Goal: Transaction & Acquisition: Purchase product/service

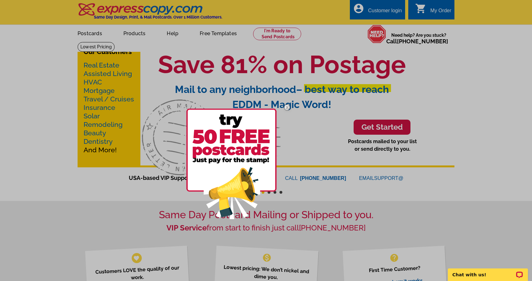
click at [46, 154] on div at bounding box center [266, 140] width 532 height 281
click at [95, 66] on div at bounding box center [266, 140] width 532 height 281
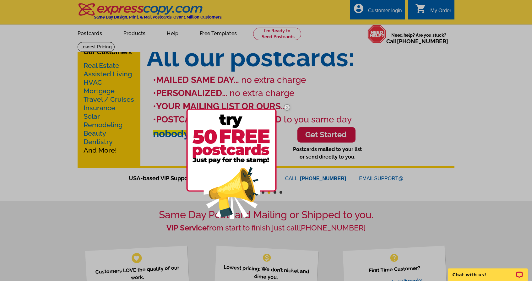
click at [286, 111] on img at bounding box center [287, 107] width 18 height 18
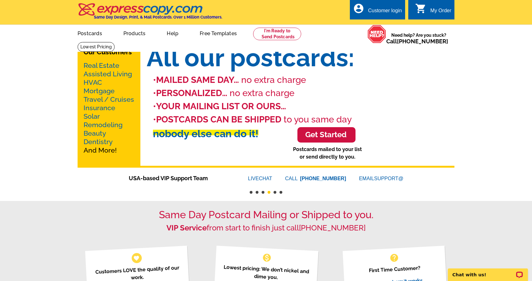
click at [98, 64] on link "Real Estate" at bounding box center [102, 66] width 36 height 8
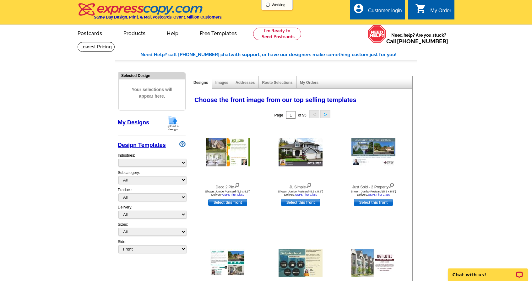
select select "785"
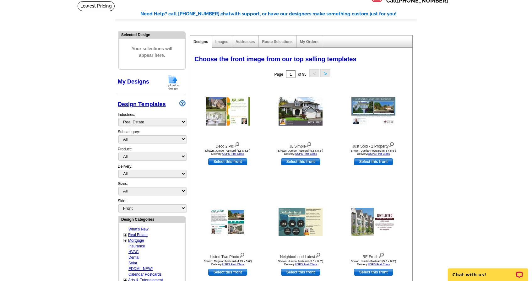
scroll to position [41, 0]
select select "1253"
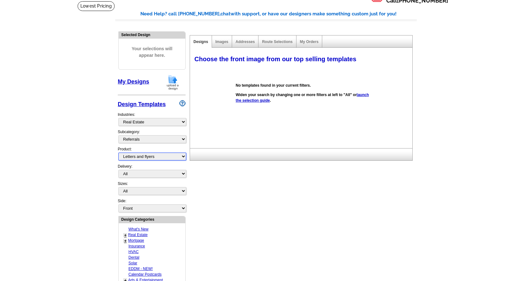
select select "3"
select select "5"
select select "785"
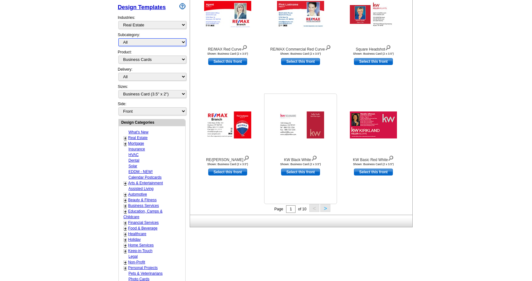
scroll to position [139, 0]
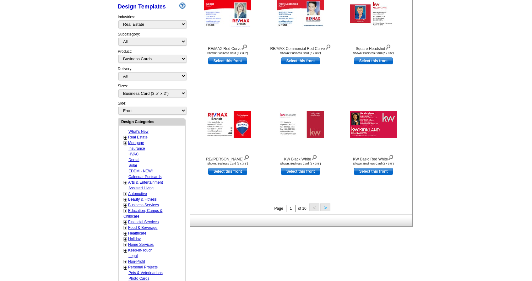
click at [327, 208] on button ">" at bounding box center [325, 208] width 10 height 8
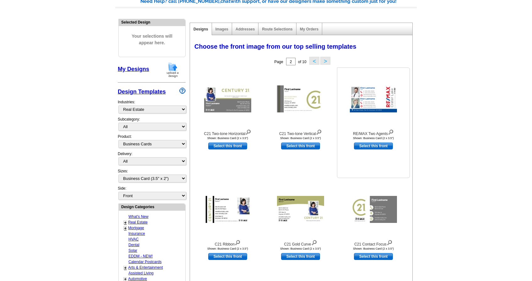
scroll to position [53, 0]
click at [325, 62] on button ">" at bounding box center [325, 61] width 10 height 8
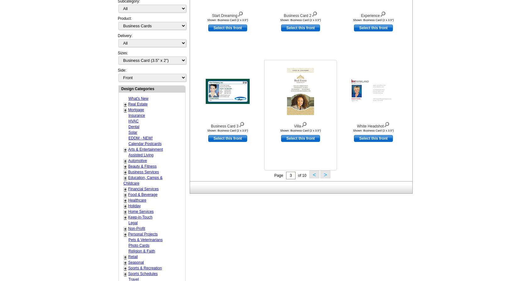
scroll to position [173, 0]
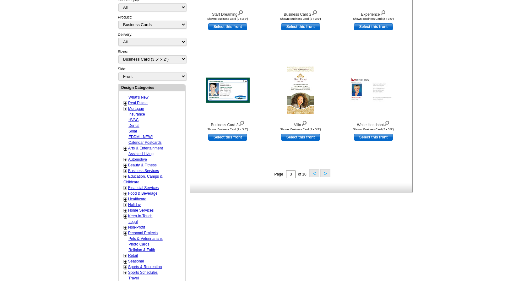
click at [323, 172] on button ">" at bounding box center [325, 173] width 10 height 8
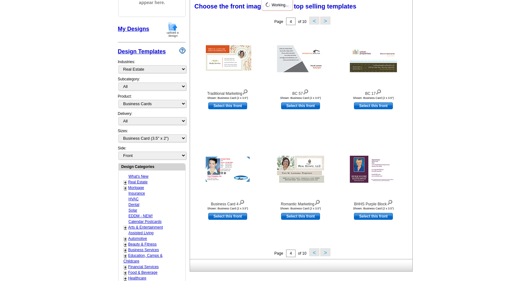
scroll to position [92, 0]
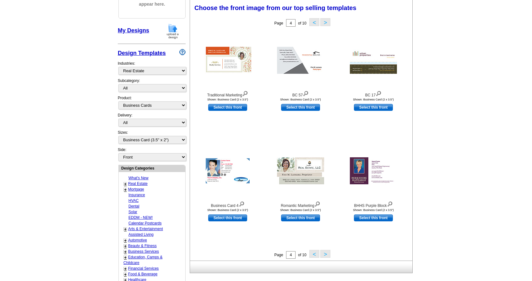
click at [326, 255] on button ">" at bounding box center [325, 254] width 10 height 8
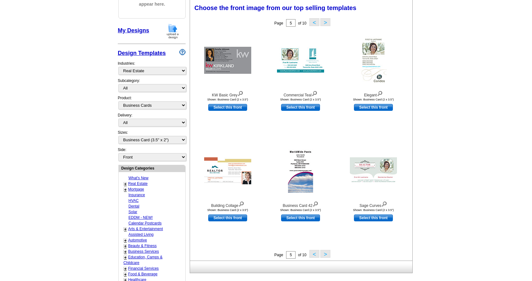
click at [327, 255] on button ">" at bounding box center [325, 254] width 10 height 8
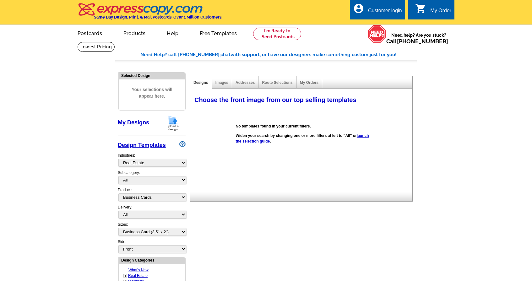
scroll to position [0, 0]
click at [204, 83] on link "Designs" at bounding box center [200, 82] width 15 height 4
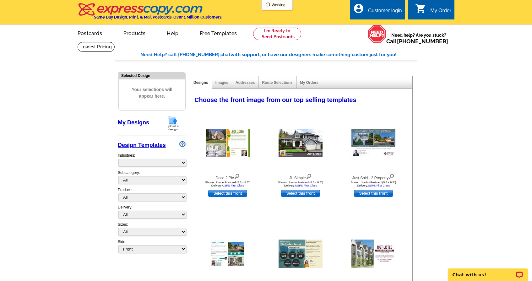
select select "785"
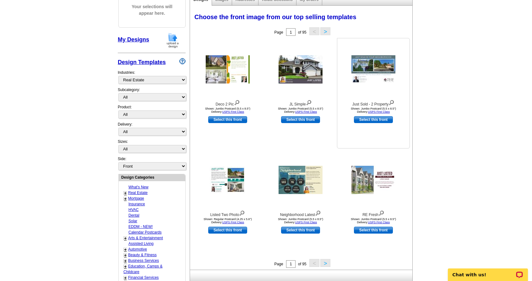
scroll to position [82, 0]
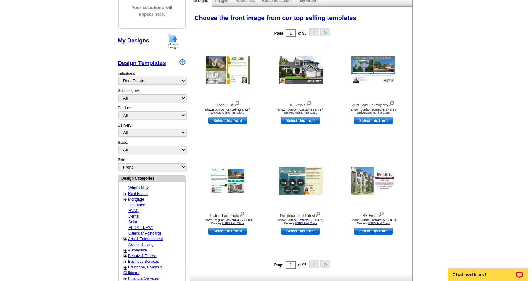
click at [326, 265] on button ">" at bounding box center [325, 264] width 10 height 8
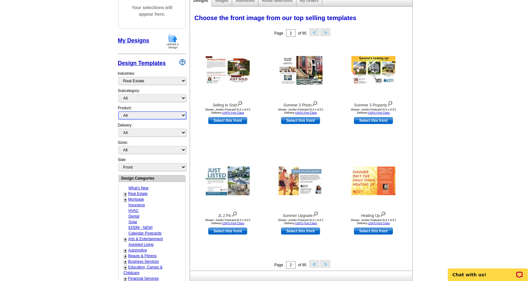
select select "3"
select select "5"
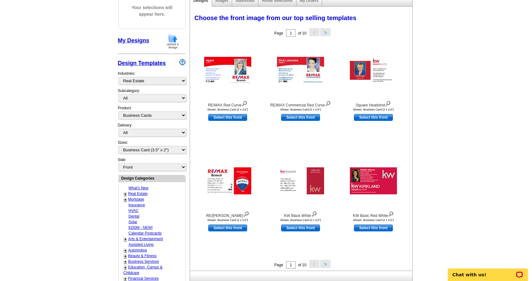
click at [325, 32] on button ">" at bounding box center [325, 32] width 10 height 8
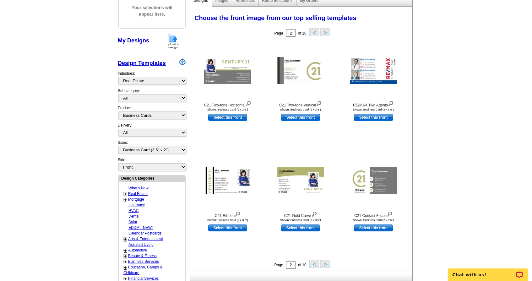
click at [325, 32] on button ">" at bounding box center [325, 32] width 10 height 8
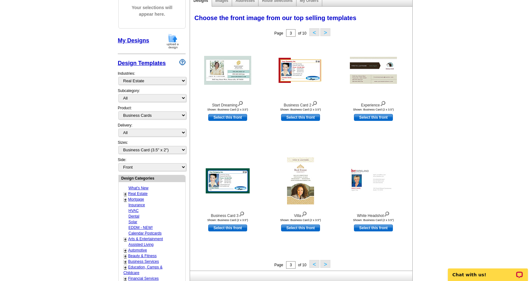
click at [325, 32] on button ">" at bounding box center [325, 32] width 10 height 8
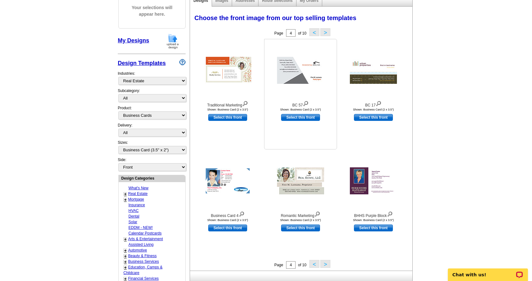
click at [300, 116] on link "Select this front" at bounding box center [300, 117] width 39 height 7
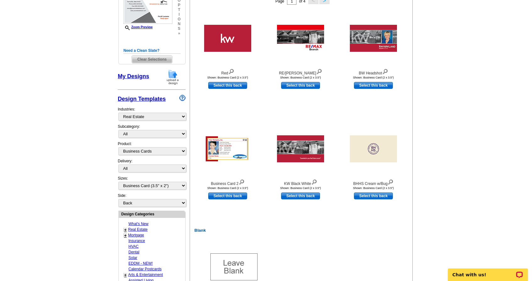
scroll to position [115, 0]
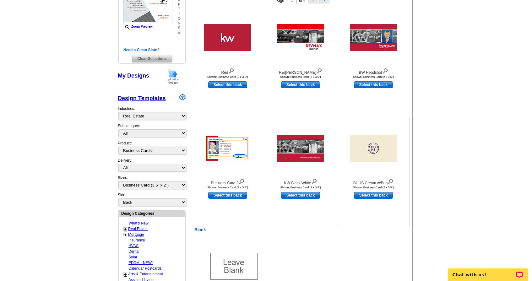
click at [369, 196] on link "Select this back" at bounding box center [373, 195] width 39 height 7
select select "front"
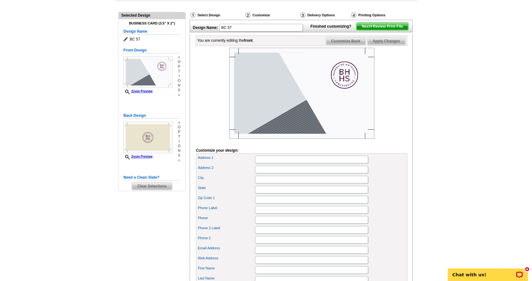
scroll to position [41, 0]
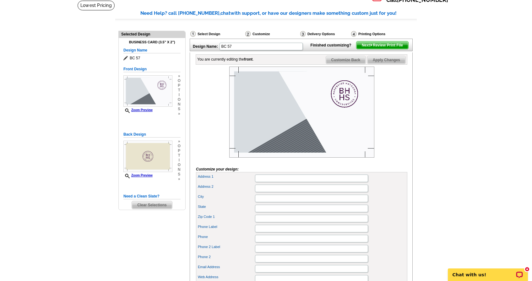
click at [274, 117] on img at bounding box center [301, 112] width 145 height 91
